Goal: Task Accomplishment & Management: Use online tool/utility

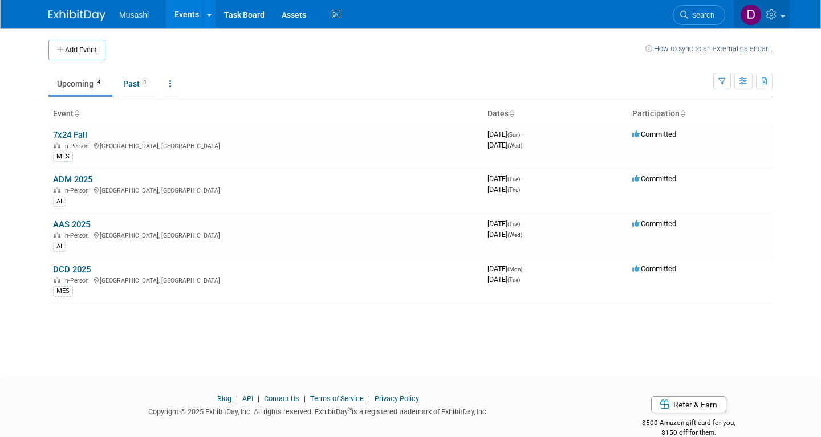
click at [777, 18] on icon at bounding box center [772, 14] width 13 height 10
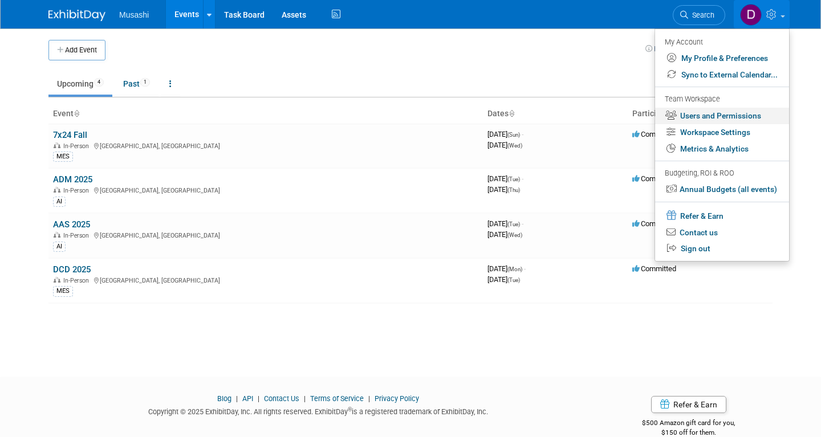
click at [726, 112] on link "Users and Permissions" at bounding box center [722, 116] width 134 height 17
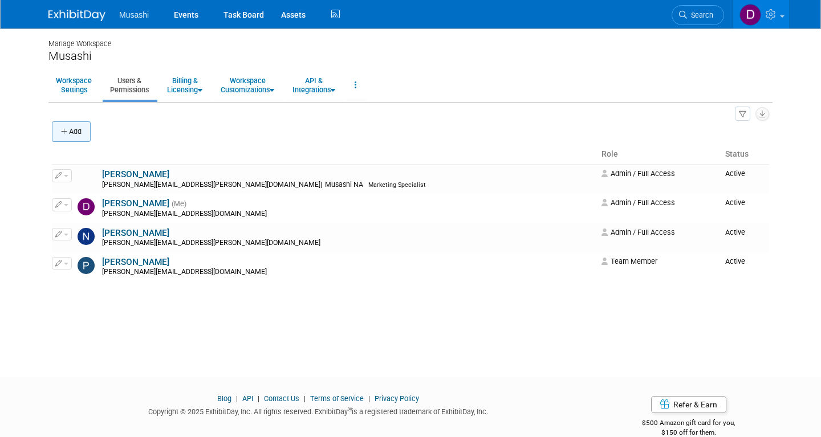
click at [67, 133] on icon "button" at bounding box center [65, 131] width 8 height 7
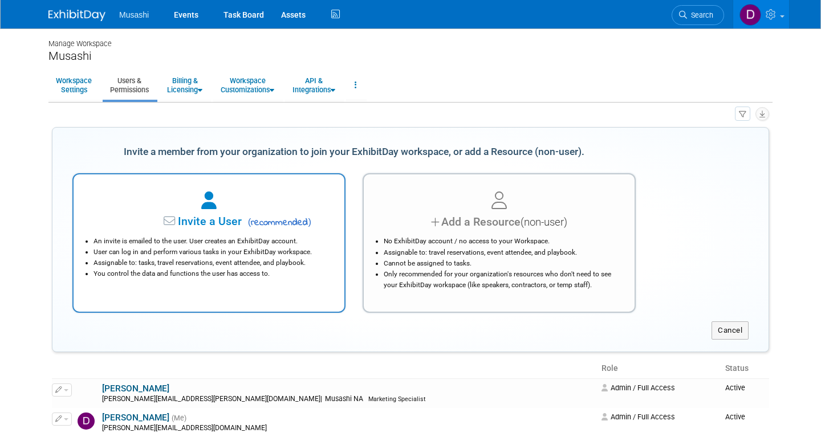
click at [264, 223] on span "( recommended )" at bounding box center [278, 223] width 67 height 14
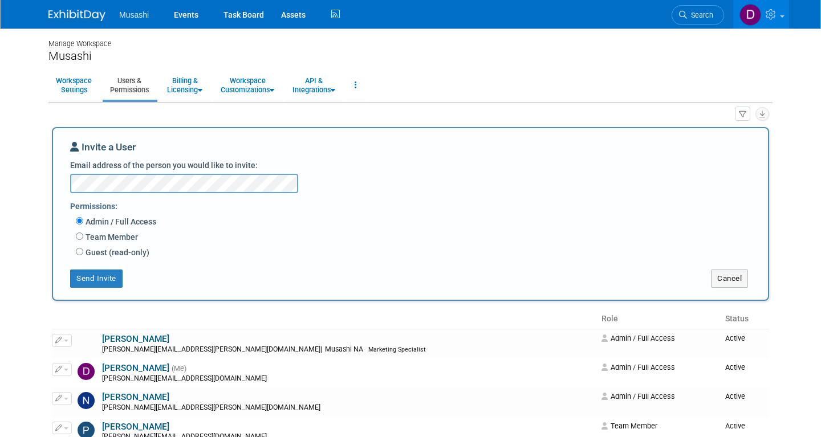
click at [133, 234] on label "Team Member" at bounding box center [110, 236] width 55 height 11
click at [83, 234] on input "Team Member" at bounding box center [79, 236] width 7 height 7
radio input "true"
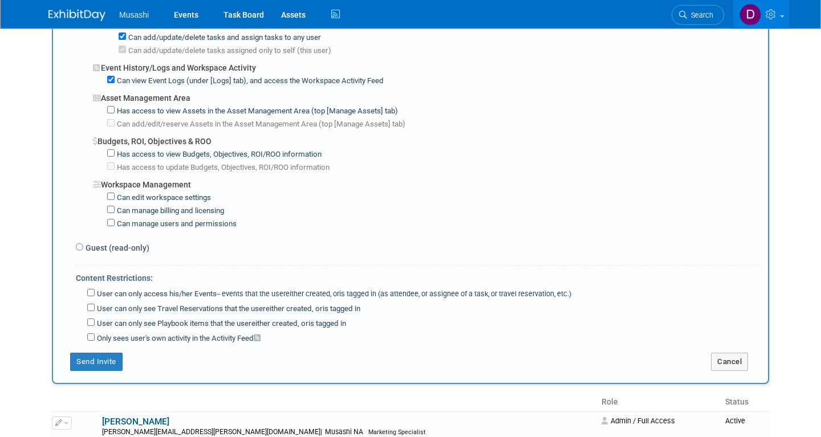
scroll to position [771, 0]
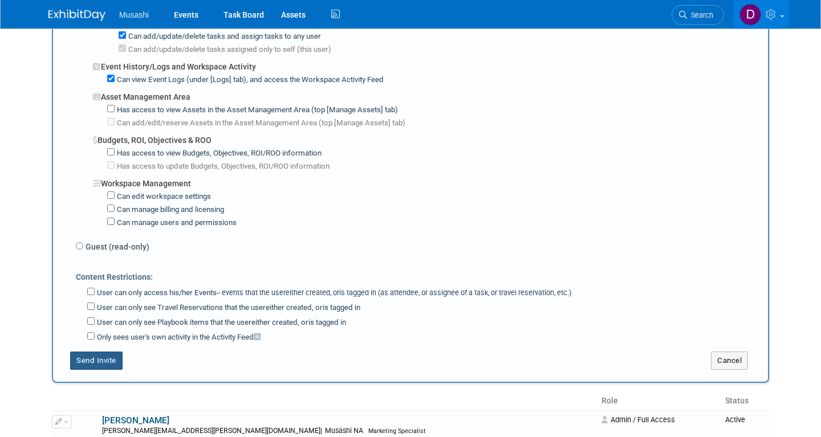
click at [112, 352] on button "Send Invite" at bounding box center [96, 361] width 52 height 18
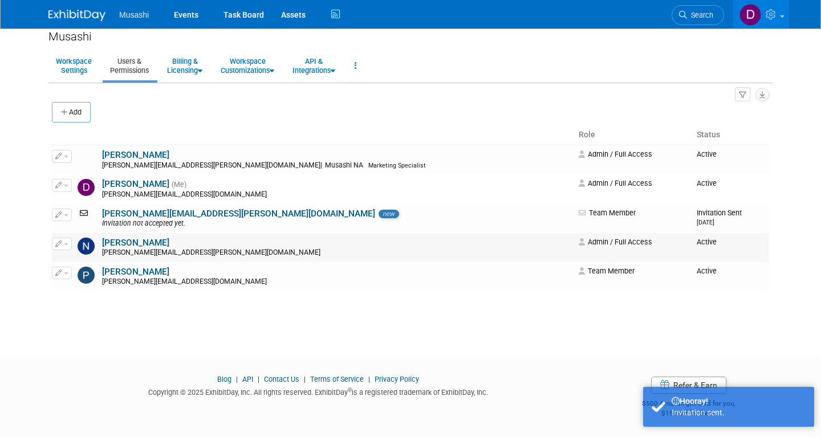
scroll to position [0, 0]
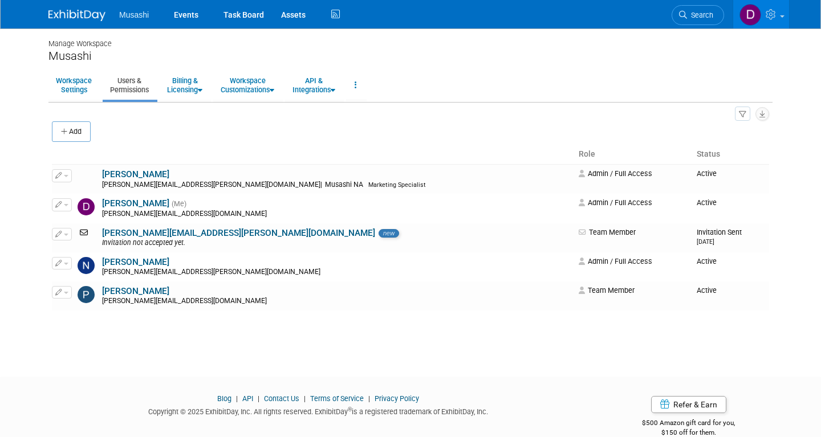
click at [82, 19] on img at bounding box center [76, 15] width 57 height 11
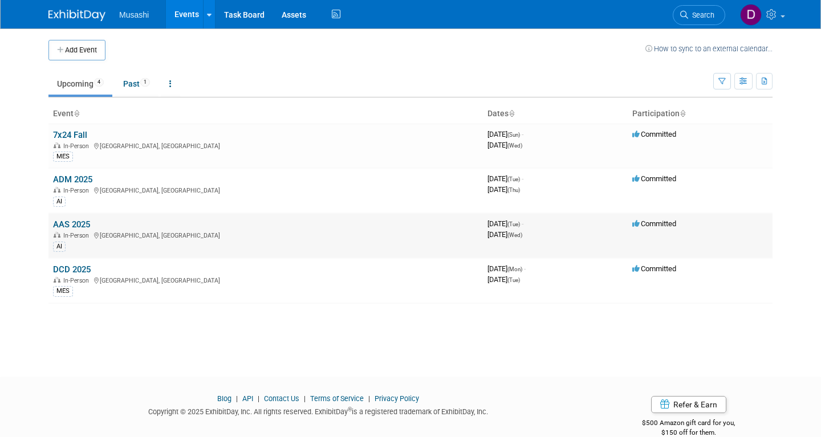
click at [74, 224] on link "AAS 2025" at bounding box center [71, 224] width 37 height 10
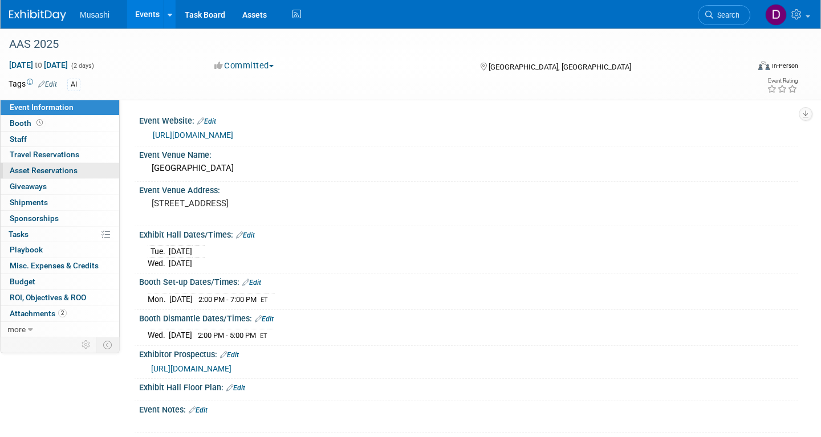
click at [61, 175] on span "Asset Reservations 0" at bounding box center [44, 170] width 68 height 9
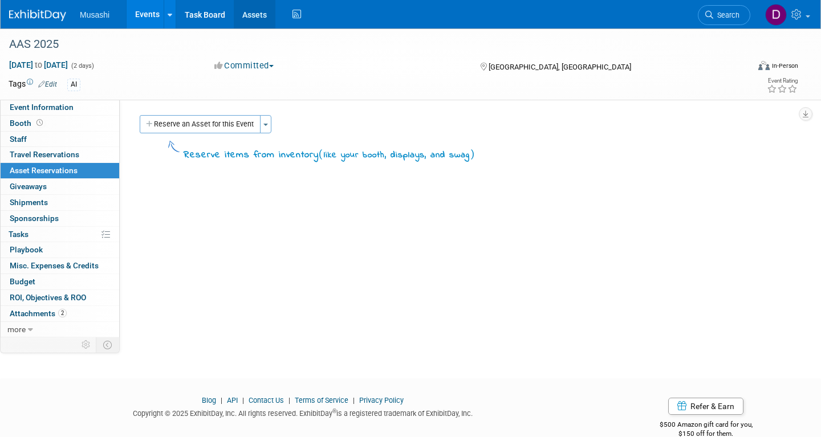
click at [259, 13] on link "Assets" at bounding box center [255, 14] width 42 height 29
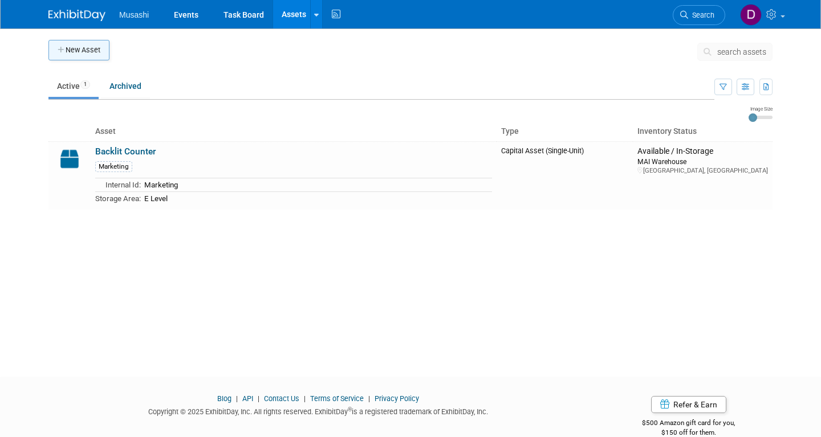
click at [96, 54] on button "New Asset" at bounding box center [78, 50] width 61 height 21
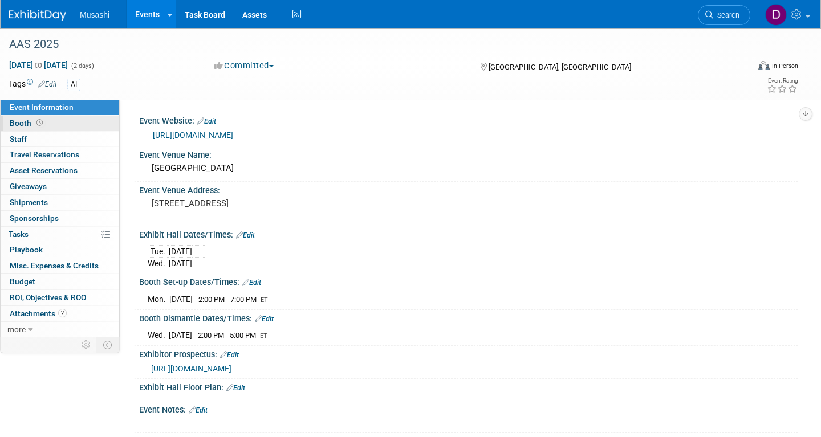
click at [68, 123] on link "Booth" at bounding box center [60, 123] width 119 height 15
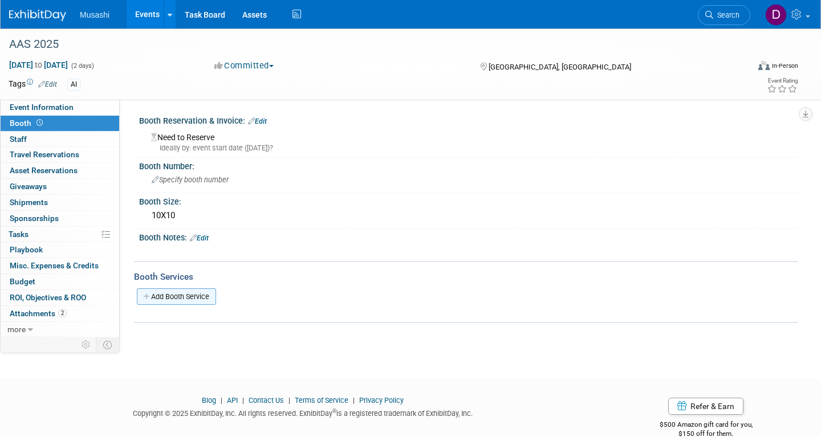
click at [184, 294] on link "Add Booth Service" at bounding box center [176, 296] width 79 height 17
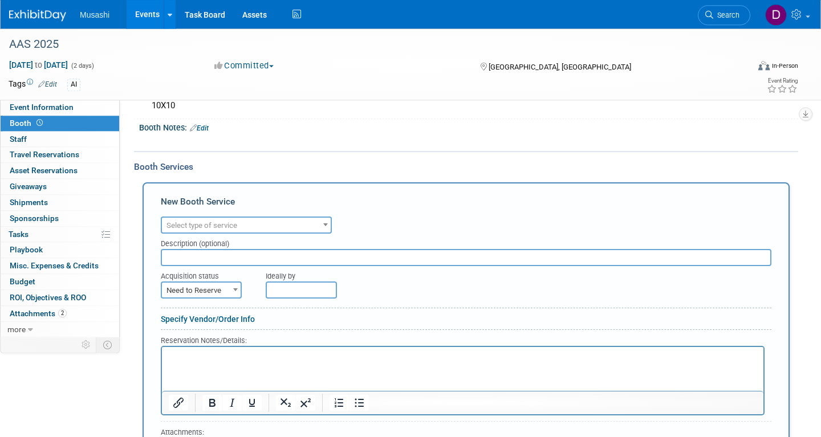
scroll to position [156, 0]
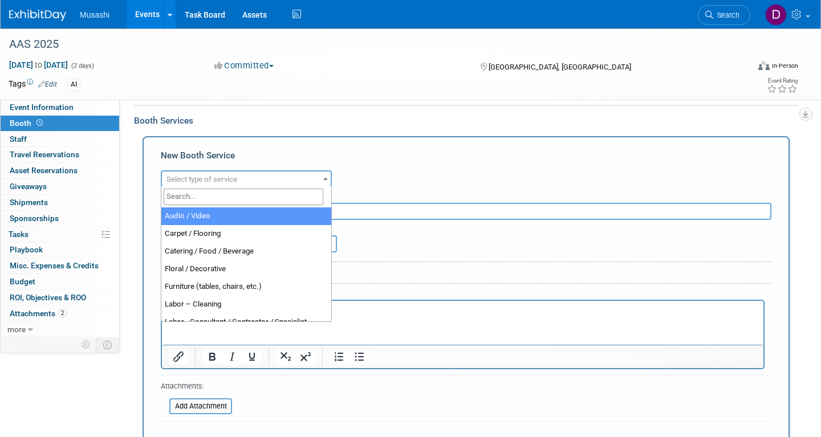
click at [324, 172] on span at bounding box center [325, 178] width 11 height 15
click at [330, 138] on div "New Booth Service Audio / Video Carpet / Flooring Catering / Food / Beverage Fl…" at bounding box center [466, 305] width 647 height 338
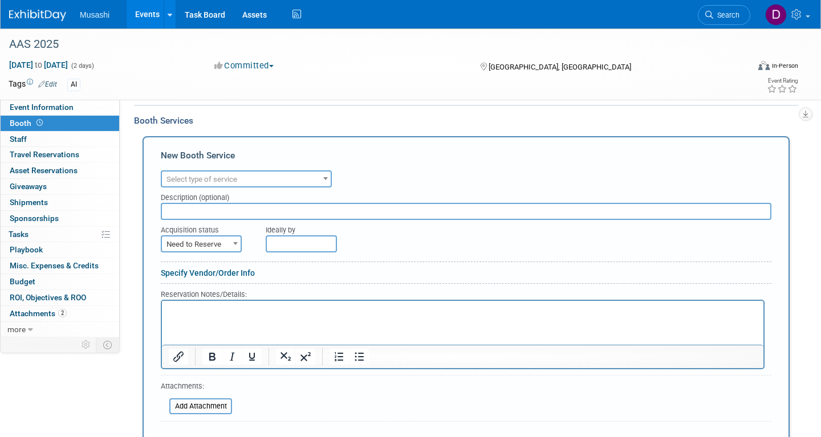
scroll to position [174, 0]
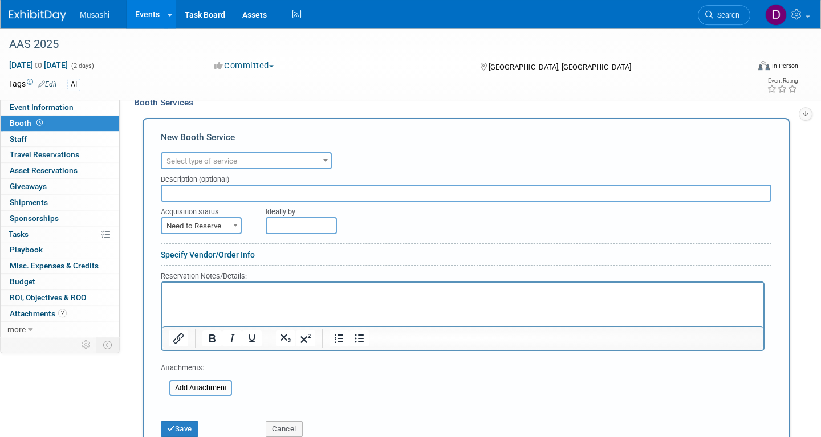
click at [326, 161] on span at bounding box center [325, 160] width 11 height 15
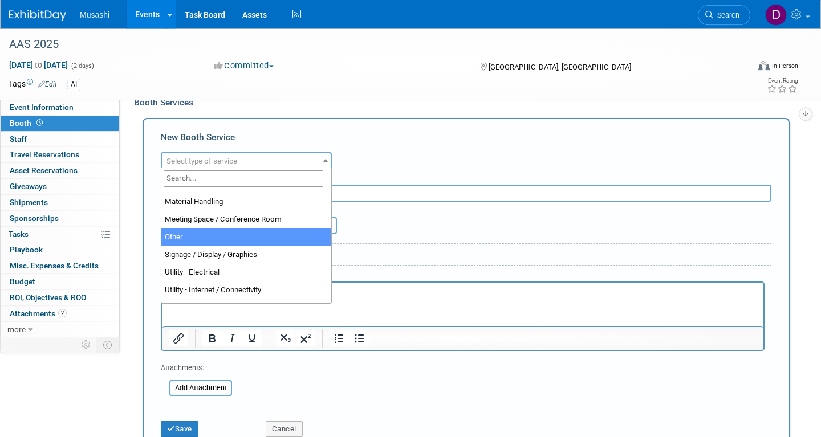
scroll to position [280, 0]
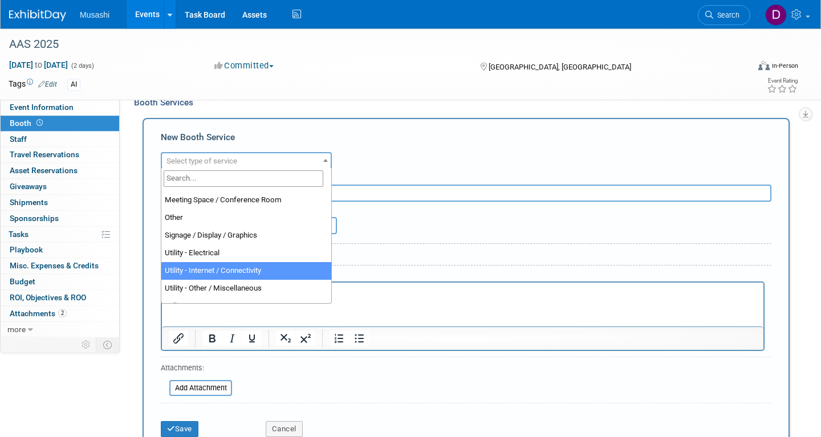
select select "18"
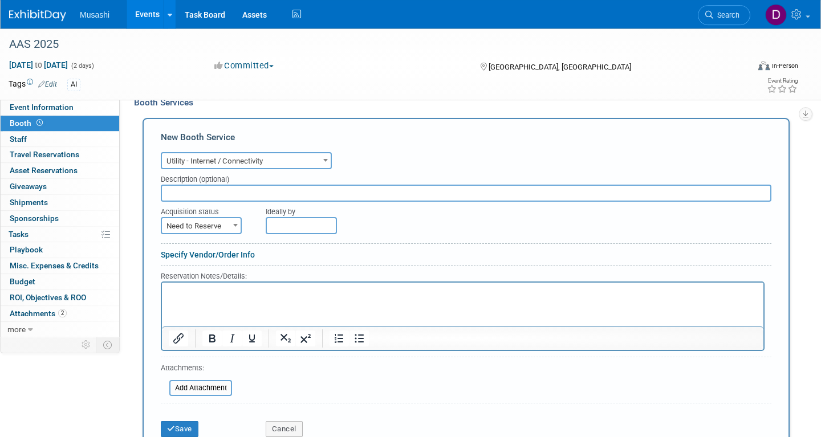
click at [242, 189] on input "text" at bounding box center [466, 193] width 611 height 17
type input "Nighthawk"
click at [210, 223] on span "Need to Reserve" at bounding box center [201, 226] width 79 height 16
select select "2"
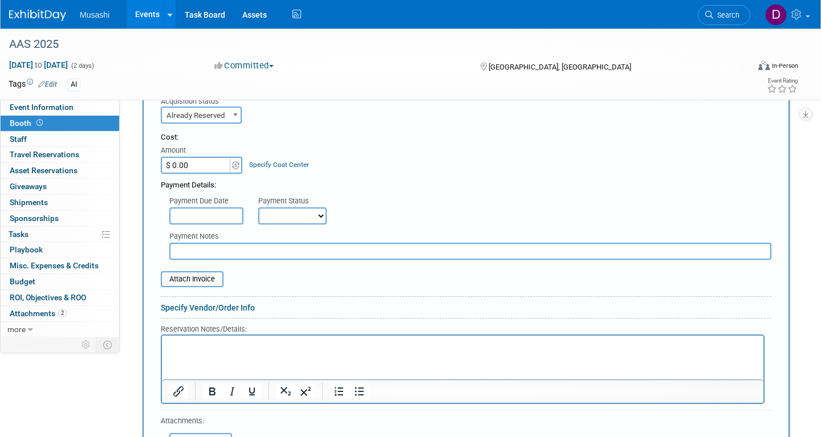
scroll to position [337, 0]
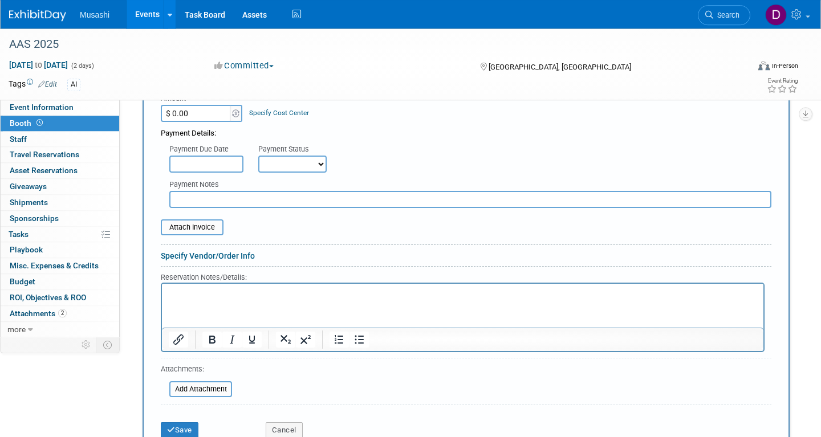
click at [243, 296] on p "Rich Text Area. Press ALT-0 for help." at bounding box center [463, 293] width 588 height 11
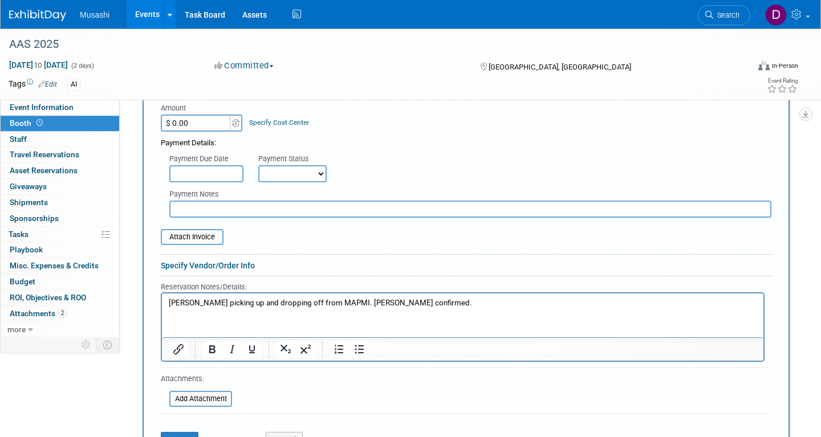
scroll to position [355, 0]
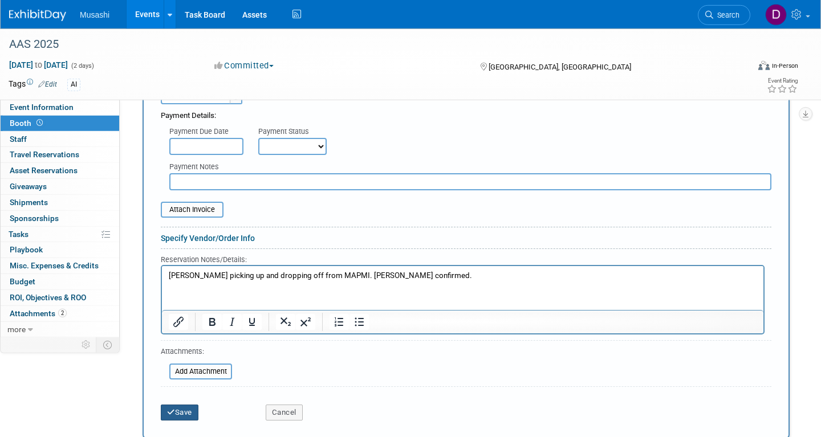
click at [178, 411] on button "Save" at bounding box center [180, 413] width 38 height 16
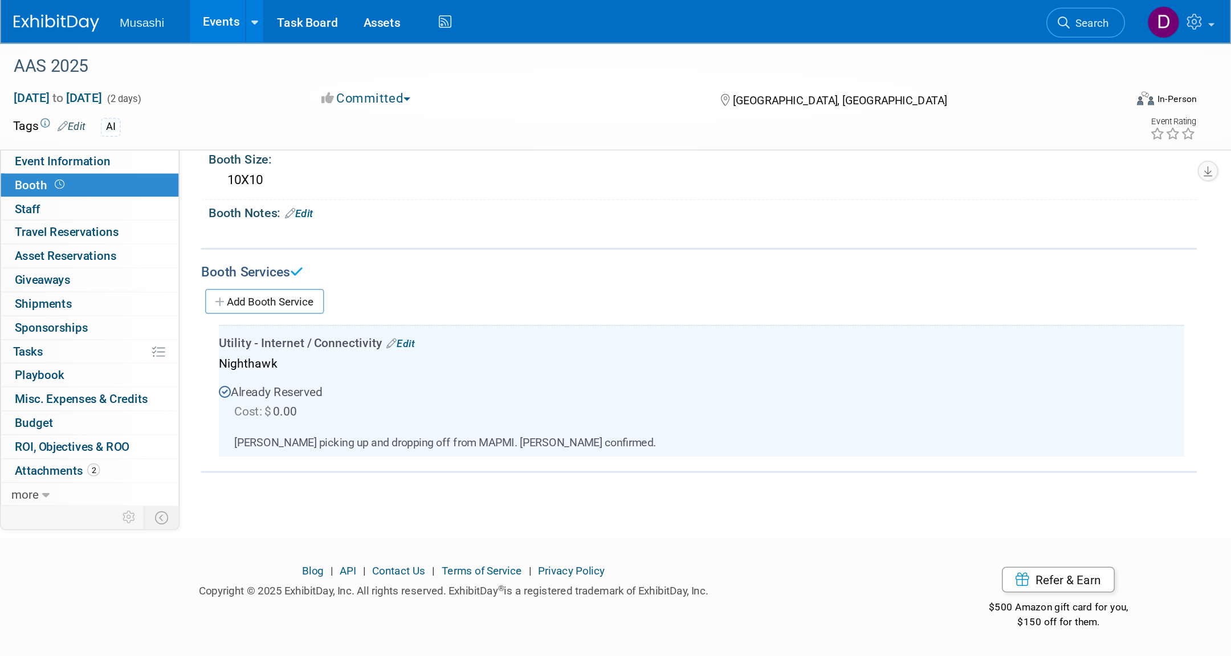
scroll to position [0, 0]
